Goal: Check status: Check status

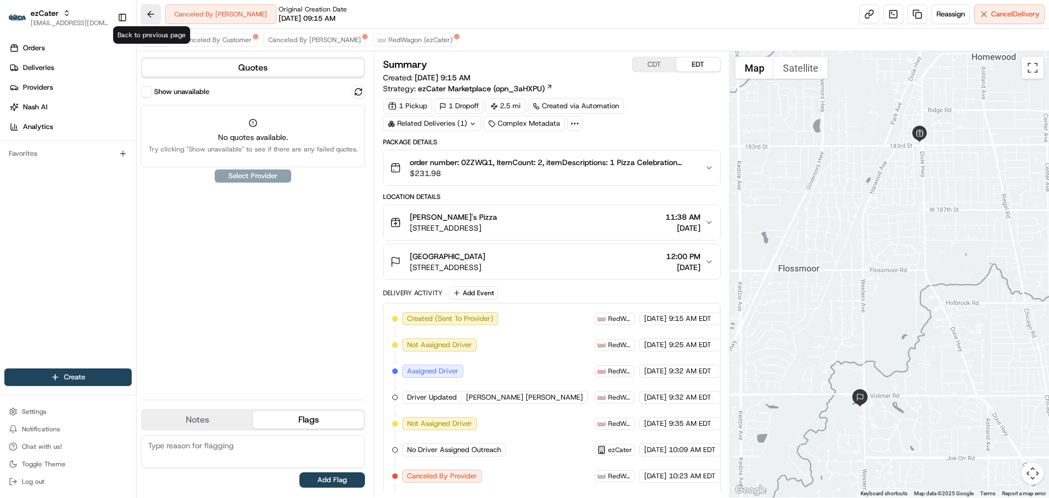
click at [154, 17] on button at bounding box center [151, 14] width 20 height 20
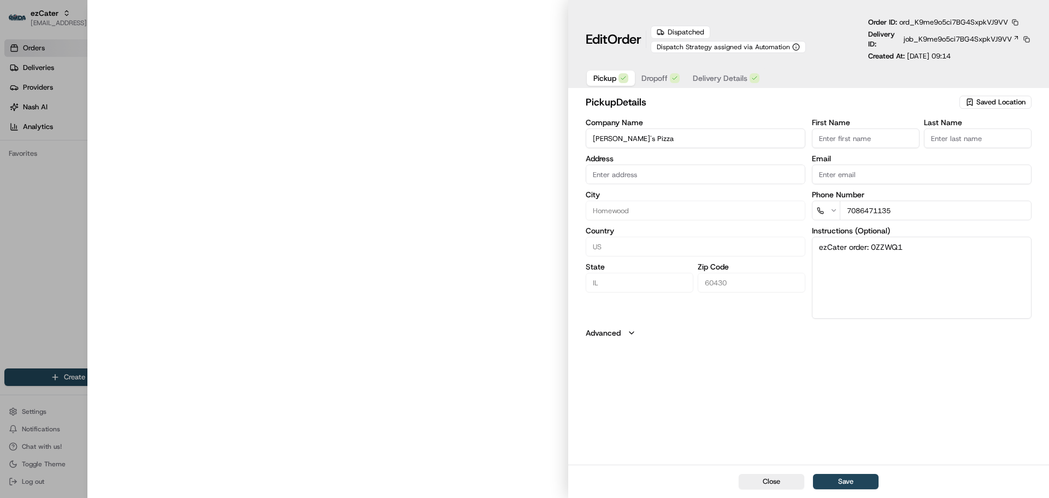
type input "[STREET_ADDRESS]"
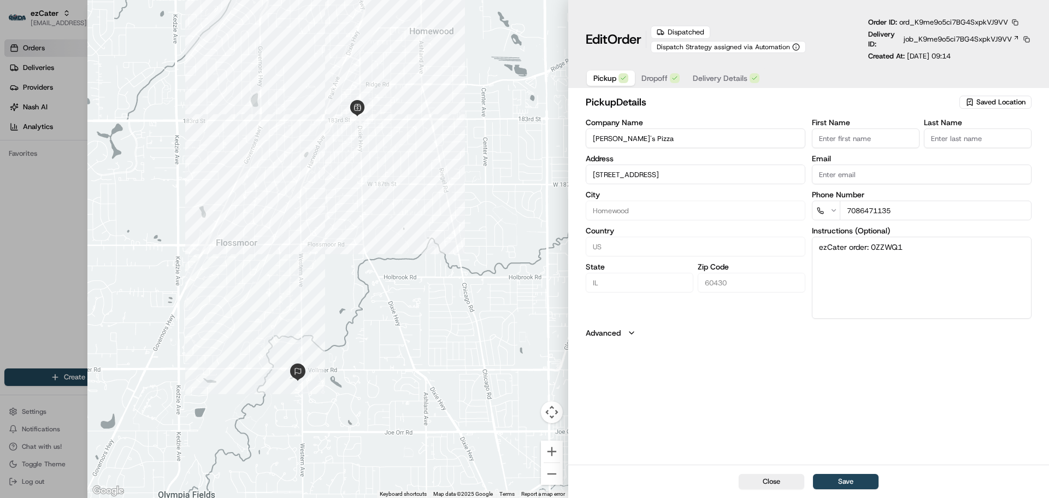
type input "+1"
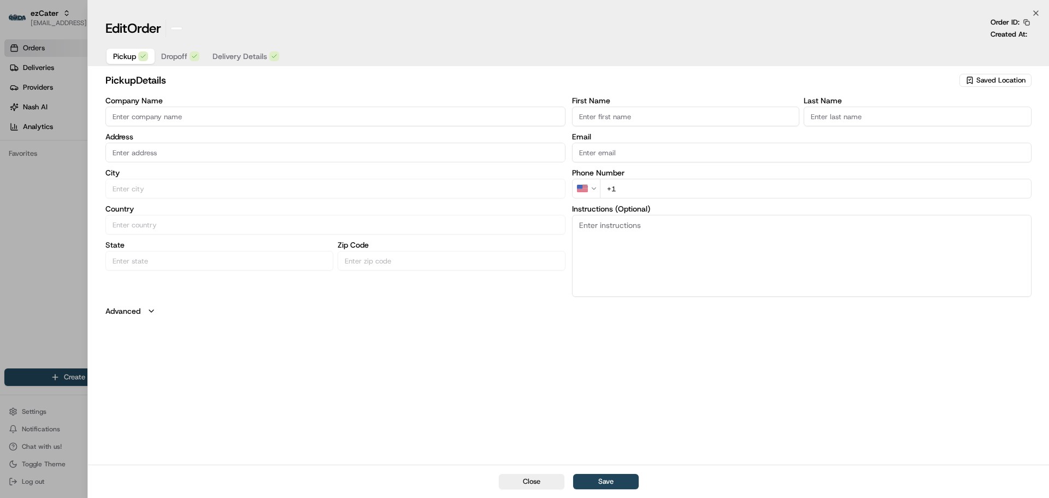
click at [62, 131] on div at bounding box center [524, 249] width 1049 height 498
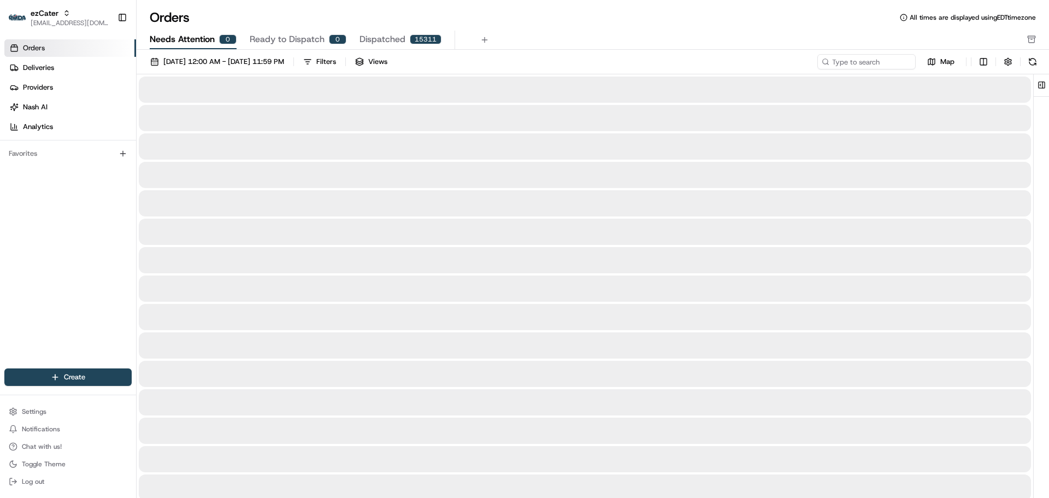
click at [164, 33] on span "Needs Attention" at bounding box center [182, 39] width 65 height 13
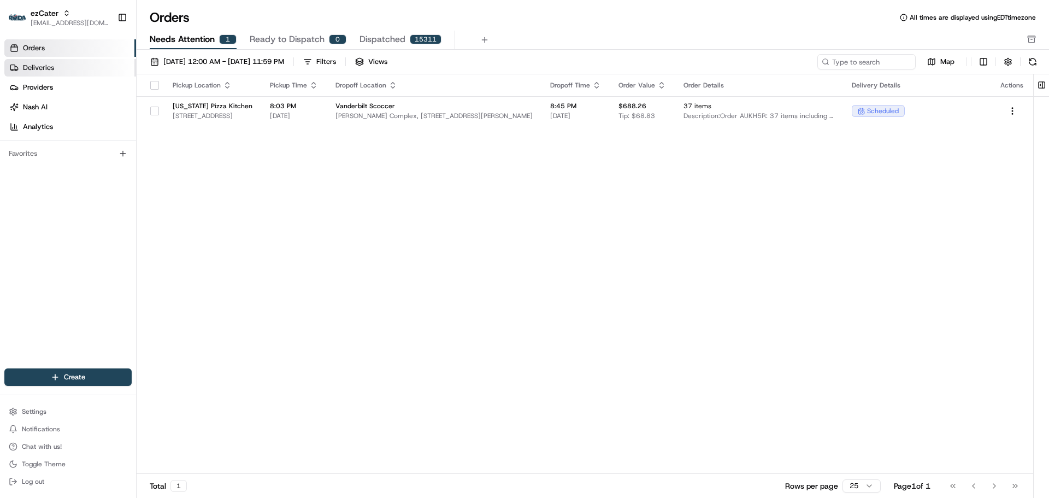
click at [57, 73] on link "Deliveries" at bounding box center [70, 67] width 132 height 17
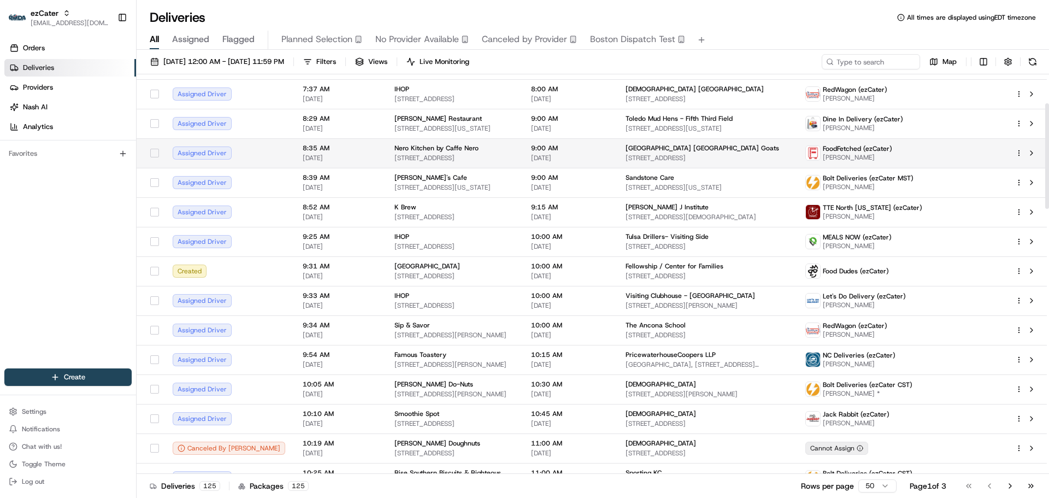
scroll to position [109, 0]
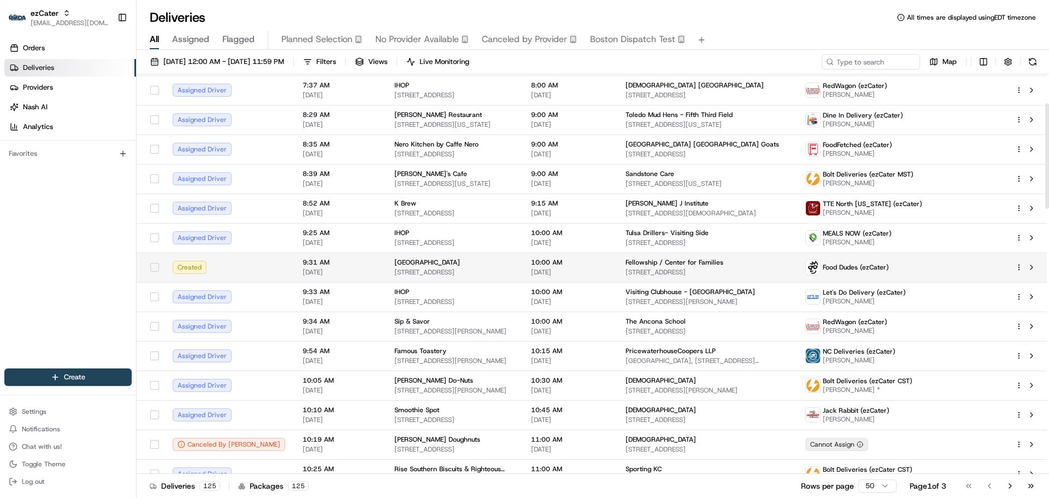
click at [394, 267] on div "[GEOGRAPHIC_DATA] [STREET_ADDRESS]" at bounding box center [453, 267] width 119 height 19
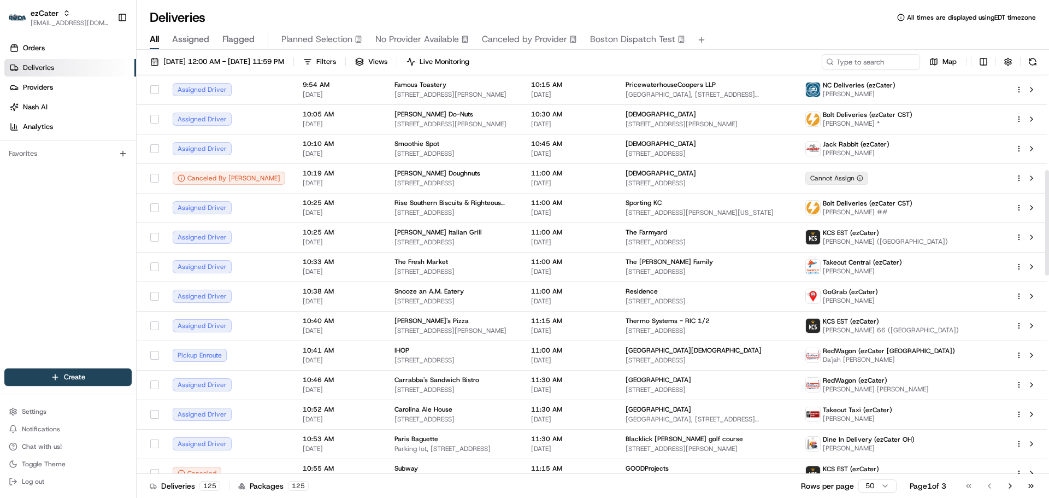
scroll to position [382, 0]
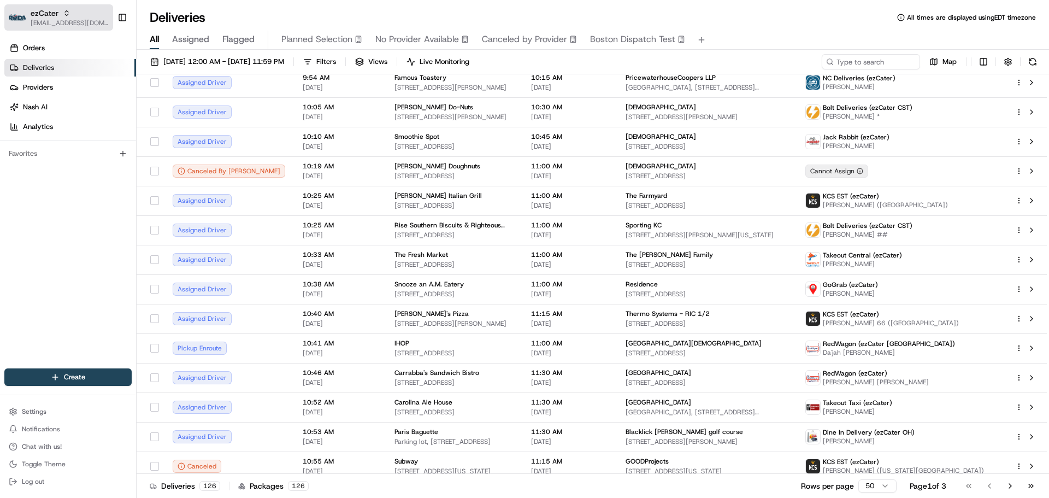
click at [82, 16] on div "ezCater" at bounding box center [70, 13] width 78 height 11
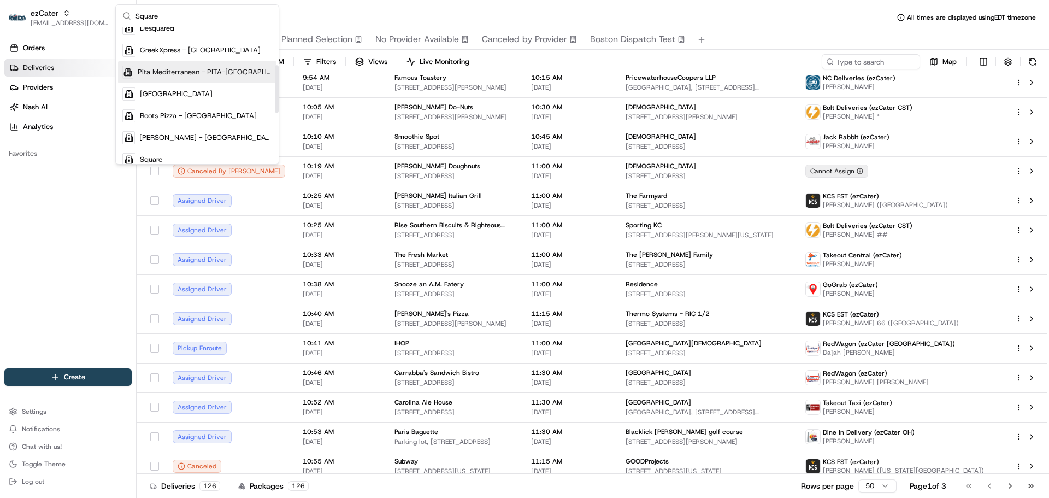
scroll to position [109, 0]
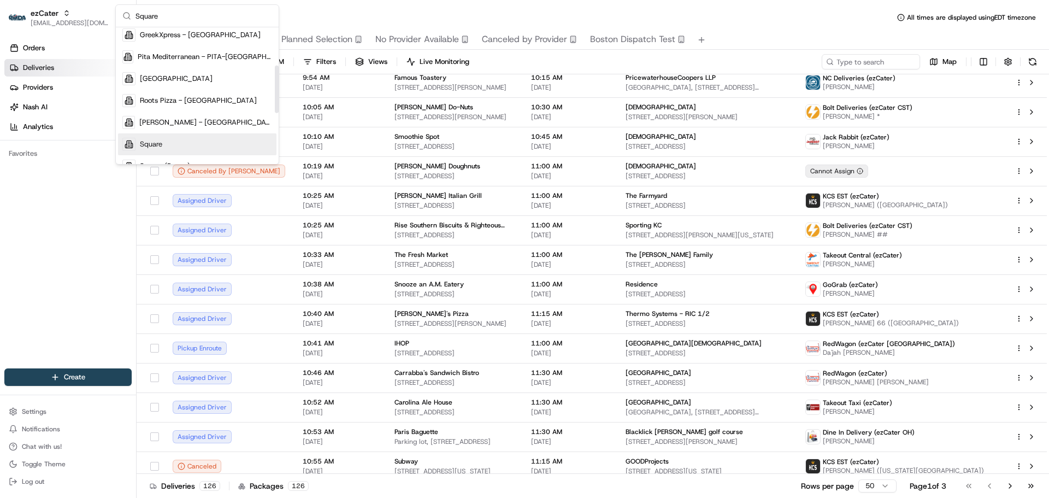
type input "Square"
click at [177, 144] on div "Square" at bounding box center [197, 144] width 158 height 22
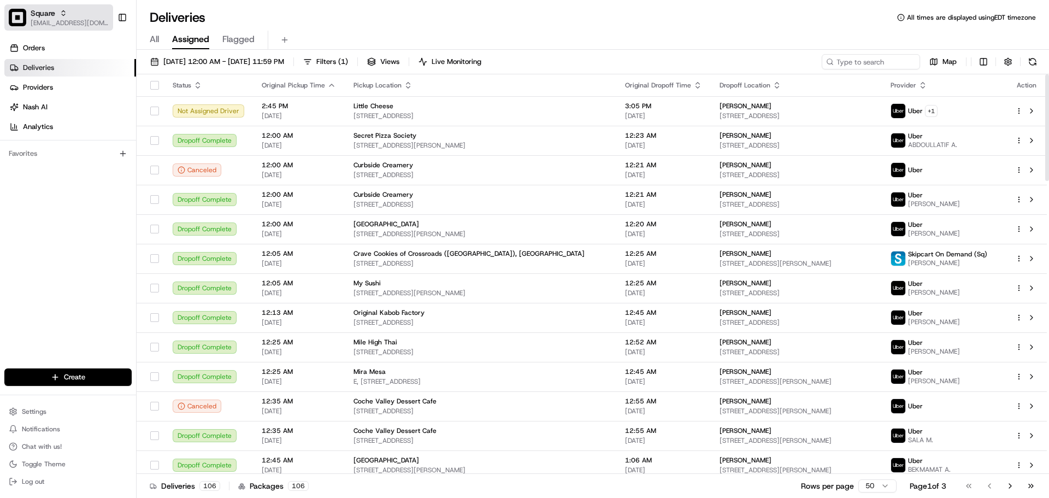
click at [93, 27] on span "[EMAIL_ADDRESS][DOMAIN_NAME]" at bounding box center [70, 23] width 78 height 9
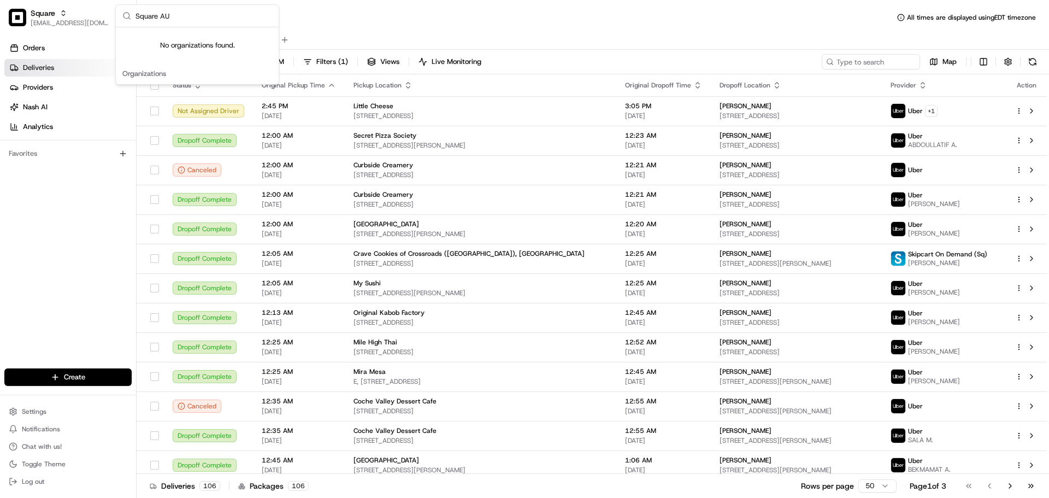
click at [256, 15] on input "Square AU" at bounding box center [203, 16] width 137 height 22
click at [234, 21] on input "Square AU" at bounding box center [203, 16] width 137 height 22
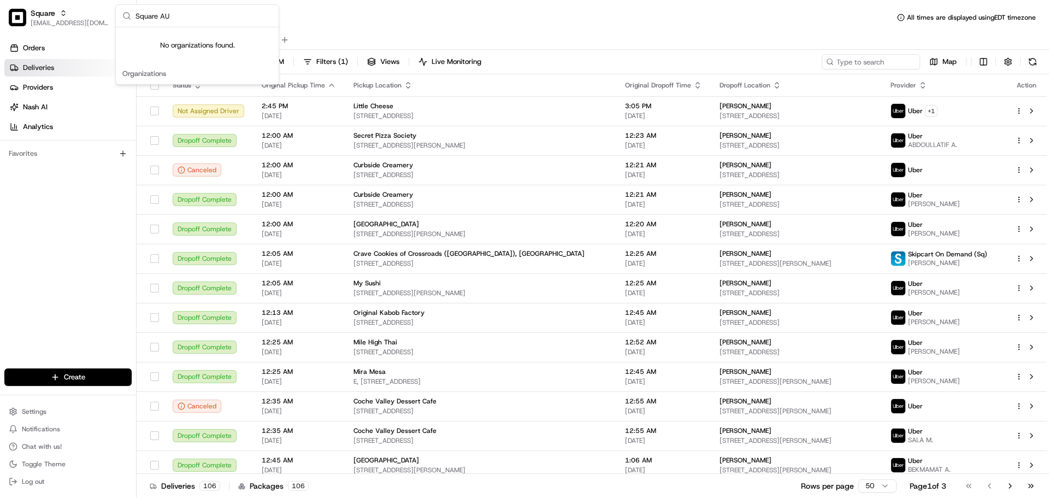
click at [234, 21] on input "Square AU" at bounding box center [203, 16] width 137 height 22
click at [173, 21] on input "Square AU" at bounding box center [203, 16] width 137 height 22
click at [195, 17] on input "Square AU" at bounding box center [203, 16] width 137 height 22
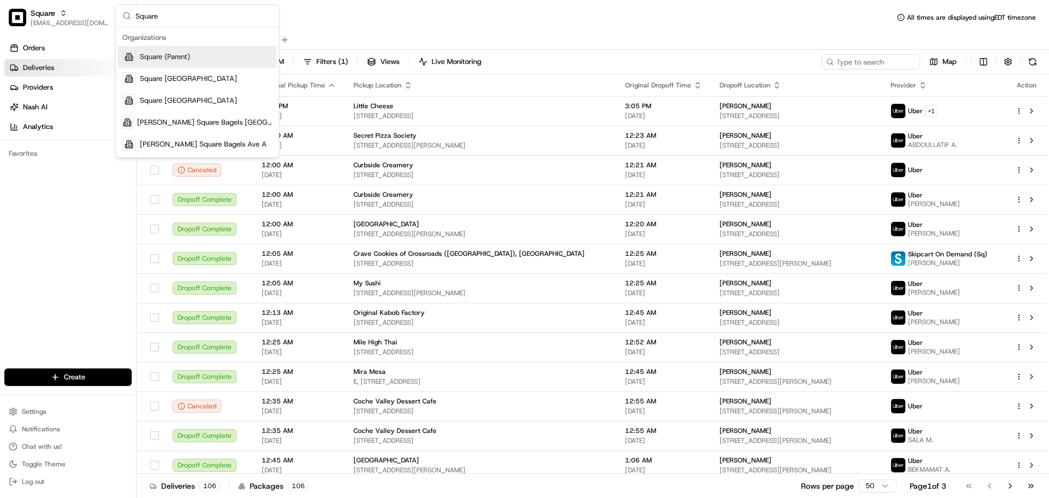
type input "Square"
click at [323, 4] on div "Deliveries All times are displayed using EDT timezone All Assigned Flagged [DAT…" at bounding box center [593, 249] width 912 height 498
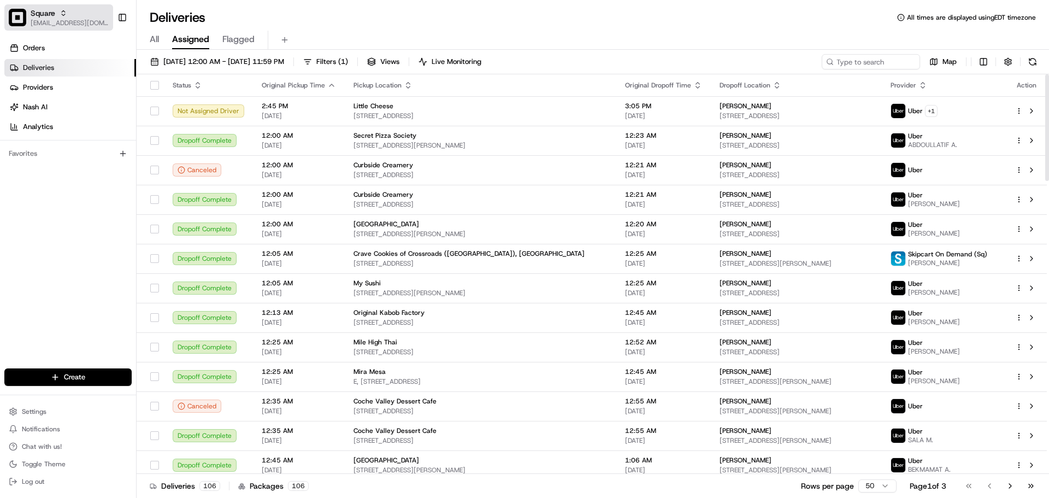
click at [96, 16] on div "Square" at bounding box center [70, 13] width 78 height 11
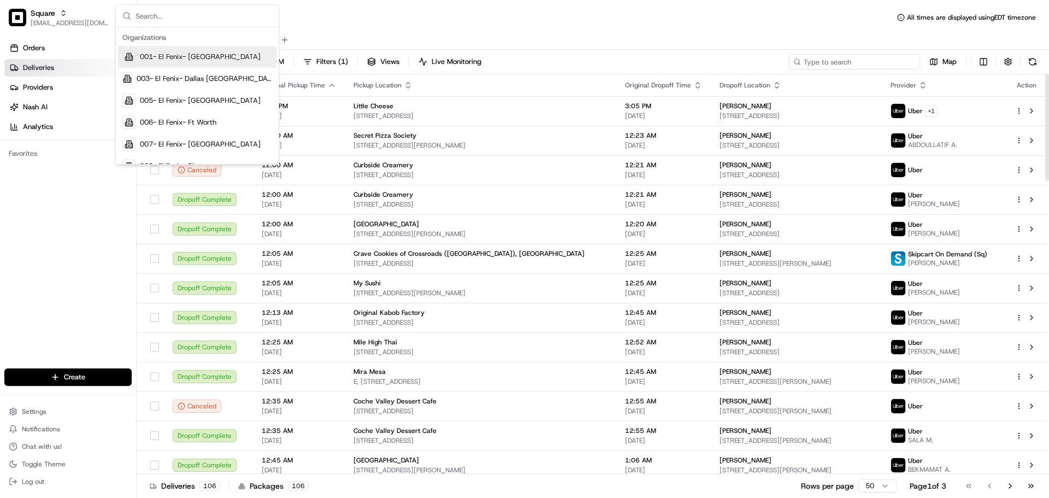
click at [844, 58] on input at bounding box center [854, 61] width 131 height 15
paste input "4447321"
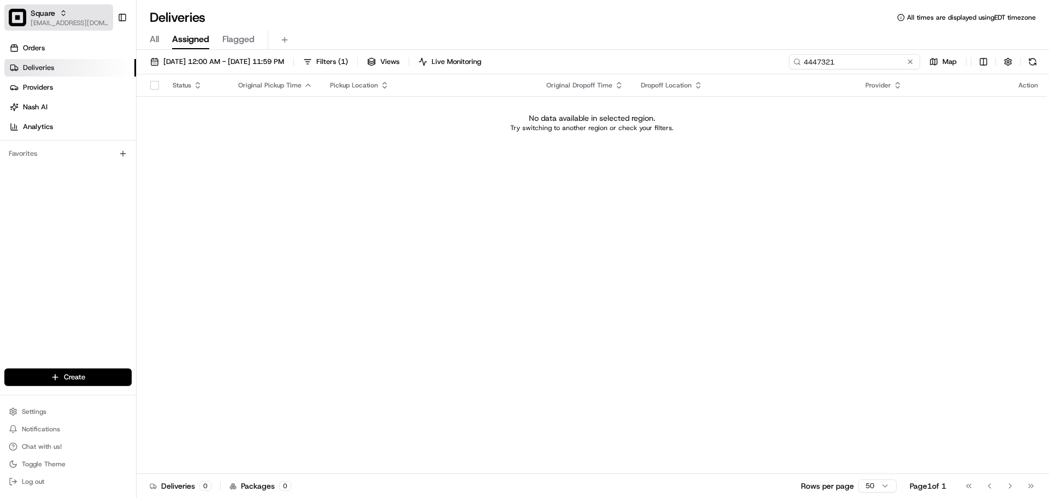
type input "4447321"
click at [67, 25] on span "[EMAIL_ADDRESS][DOMAIN_NAME]" at bounding box center [70, 23] width 78 height 9
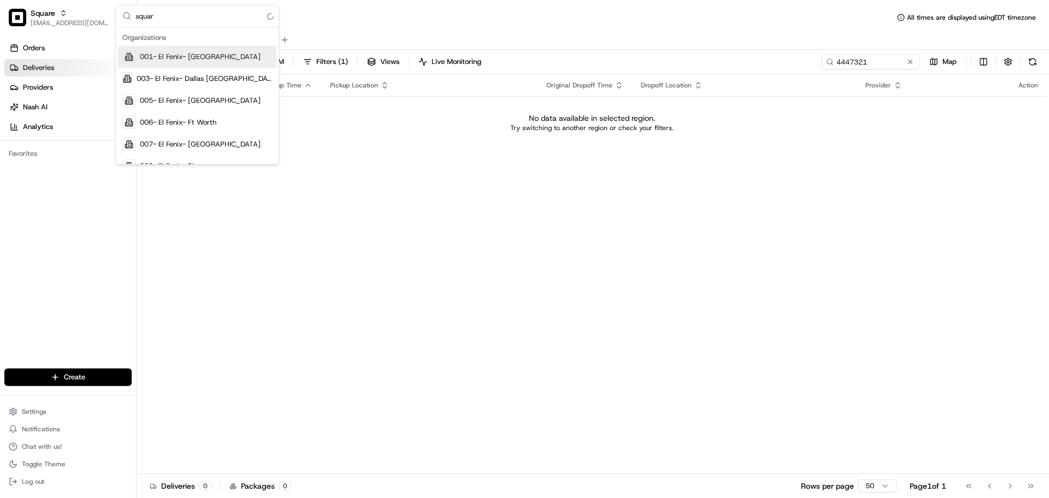
type input "square"
click at [166, 4] on div "Deliveries All times are displayed using EDT timezone All Assigned Flagged [DAT…" at bounding box center [593, 249] width 912 height 498
